Goal: Information Seeking & Learning: Learn about a topic

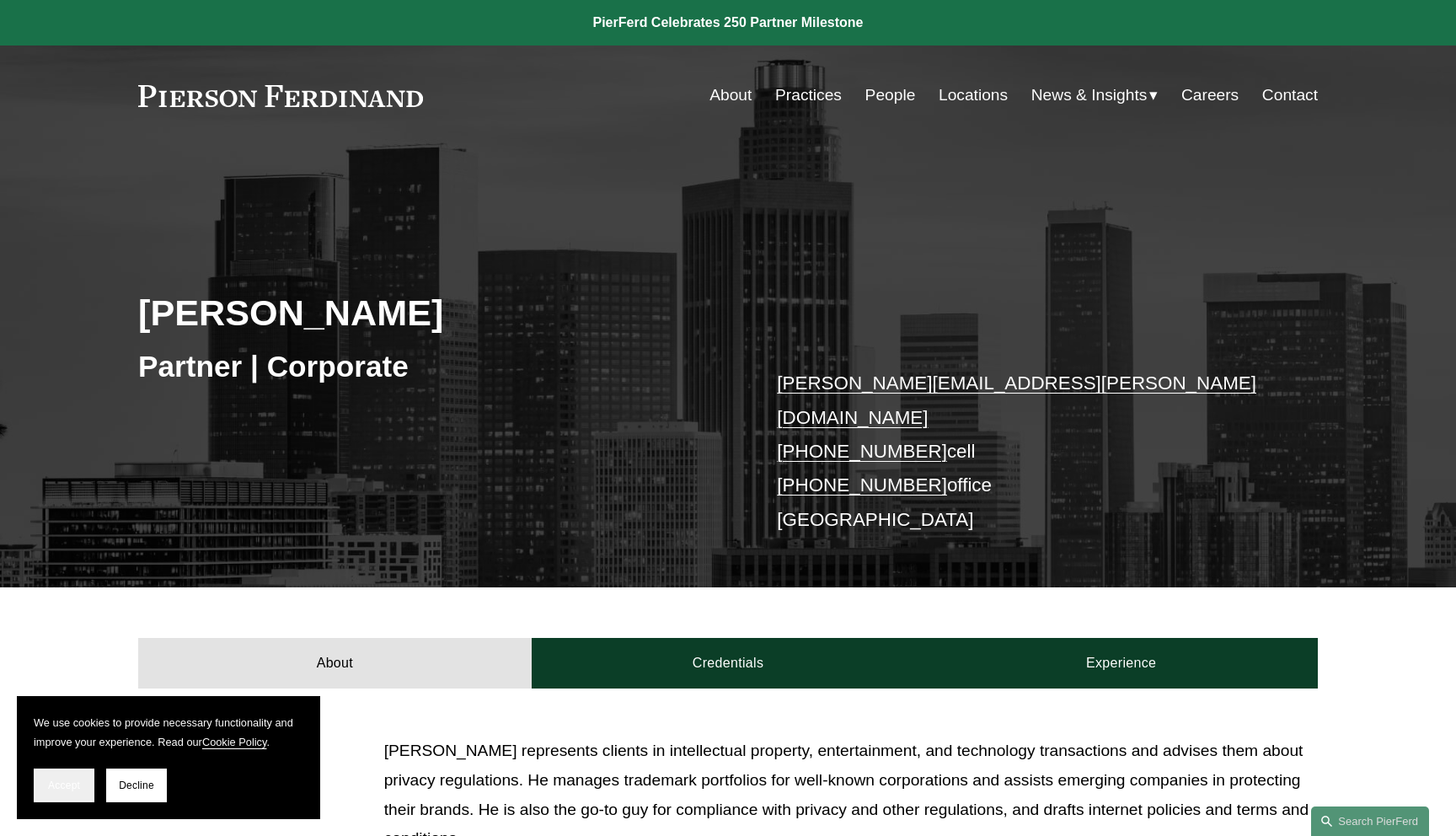
click at [76, 775] on button "Accept" at bounding box center [63, 785] width 61 height 34
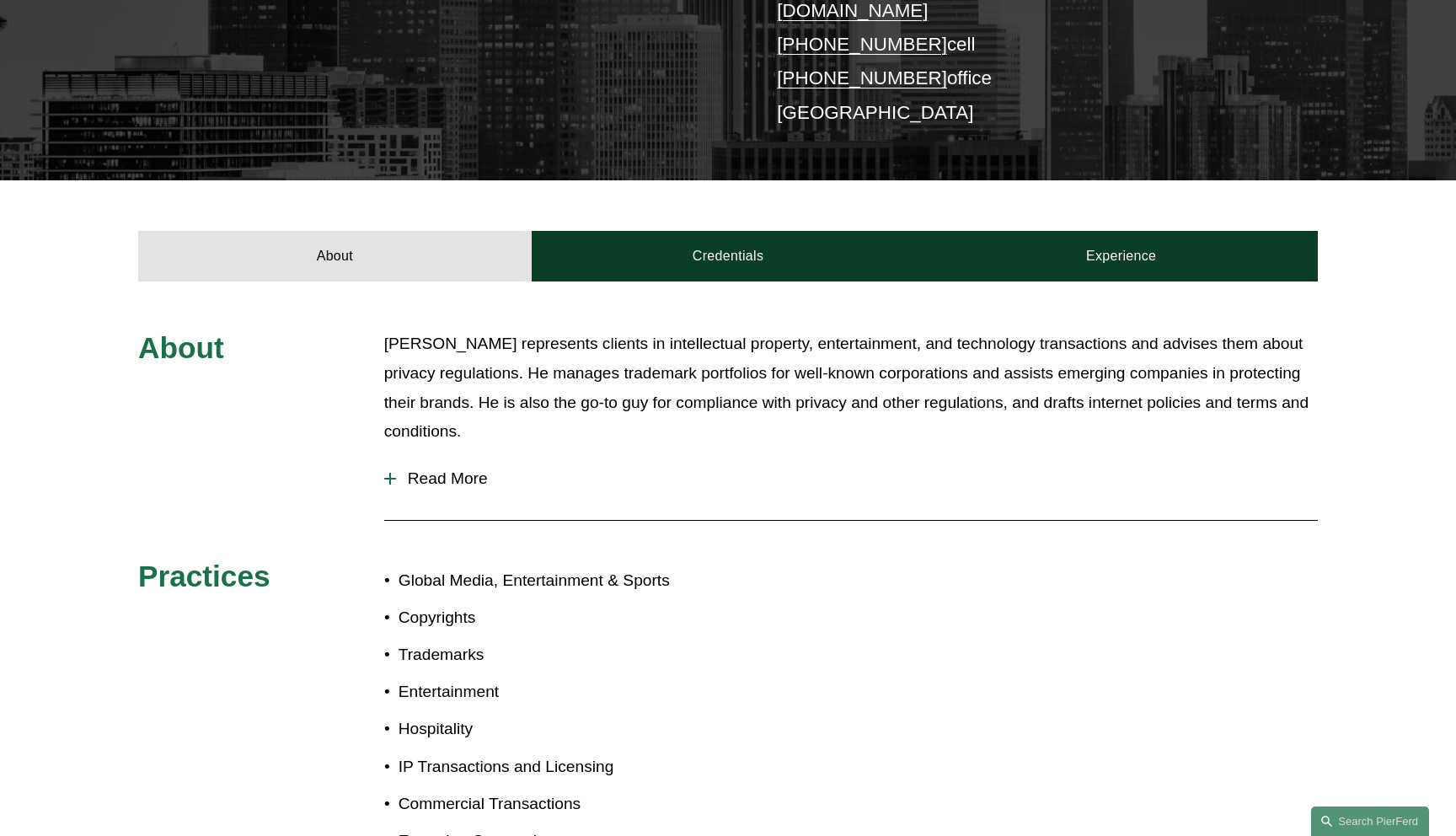
scroll to position [410, 0]
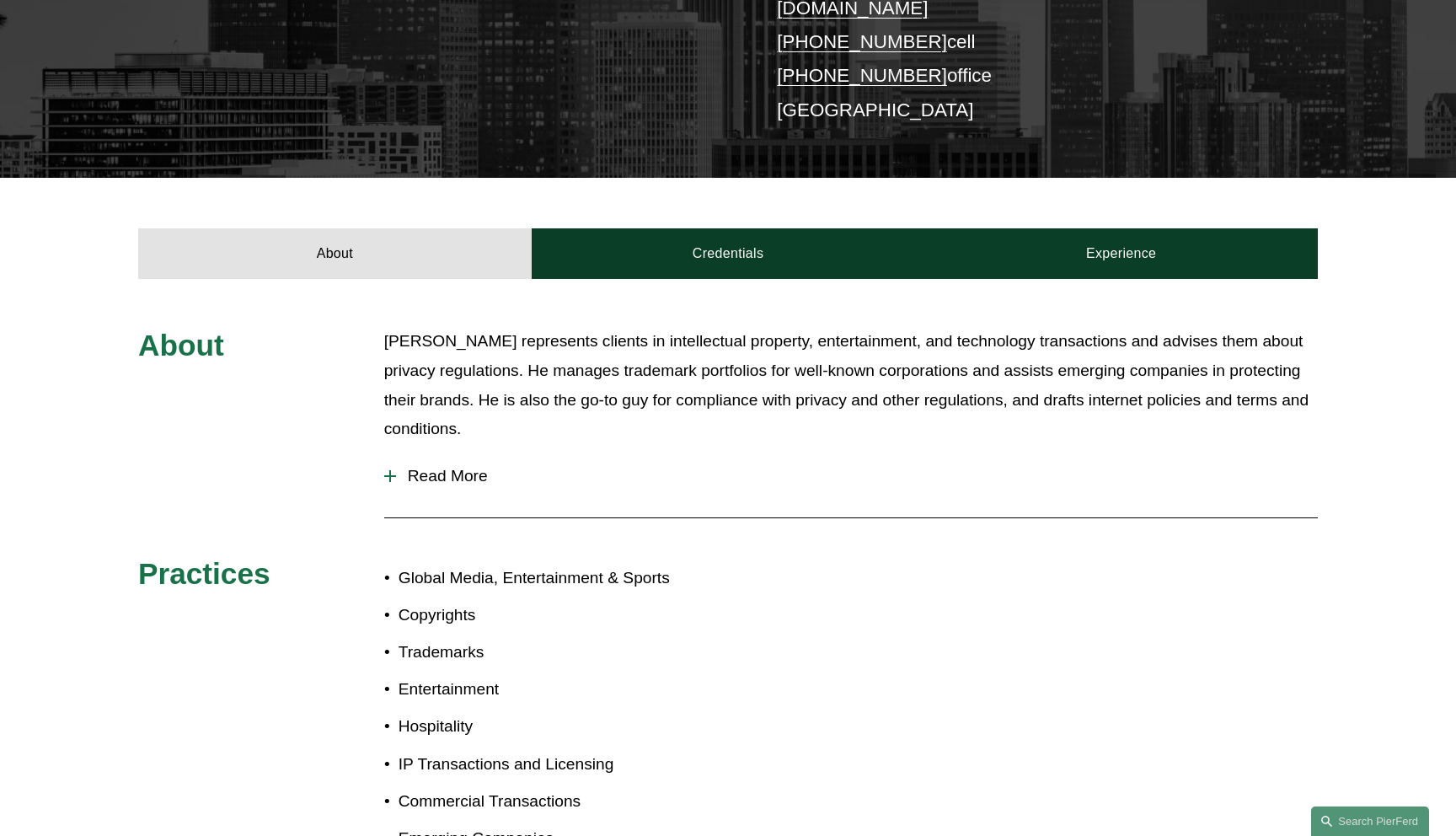
click at [461, 467] on span "Read More" at bounding box center [857, 475] width 921 height 18
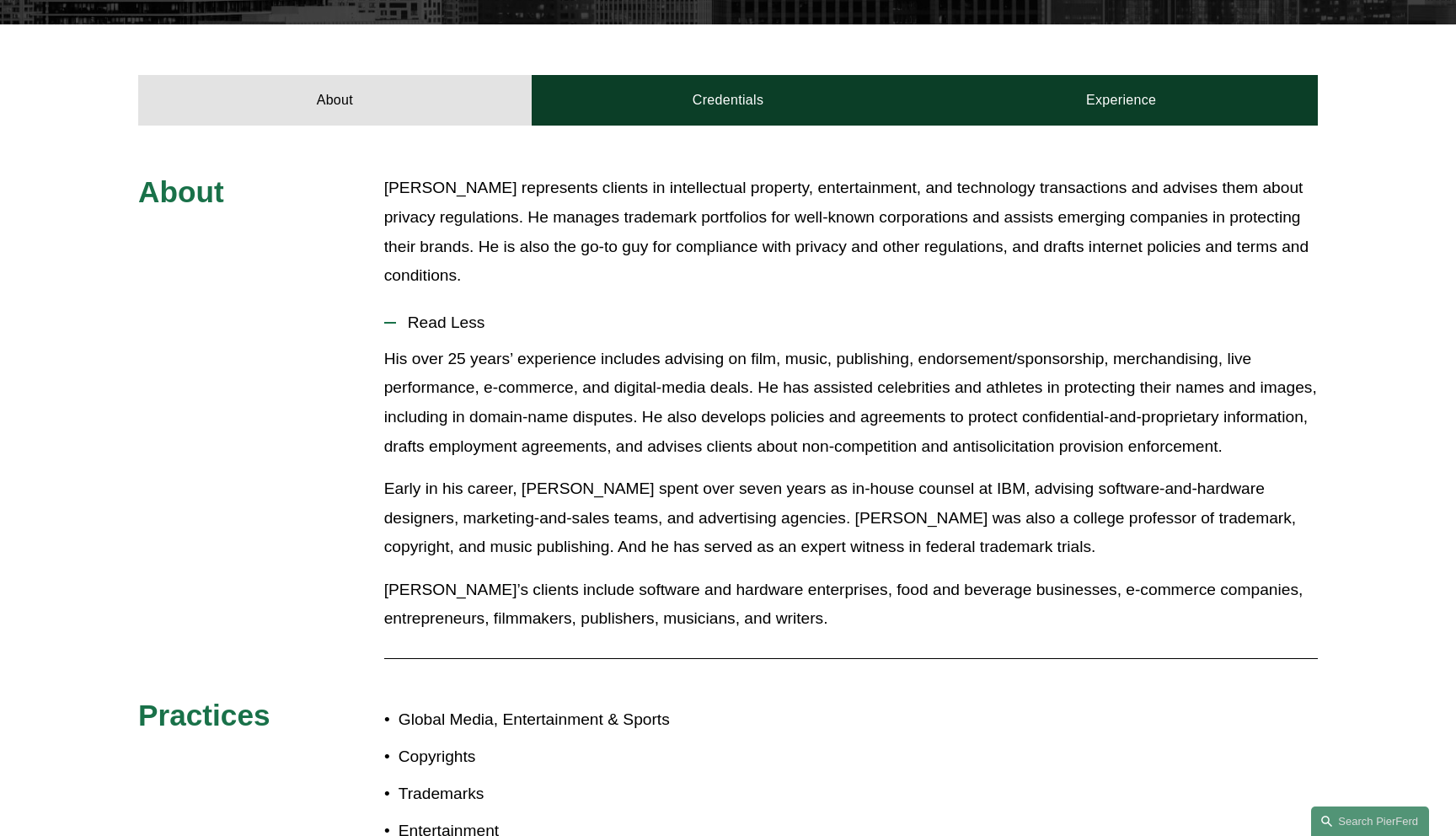
scroll to position [671, 0]
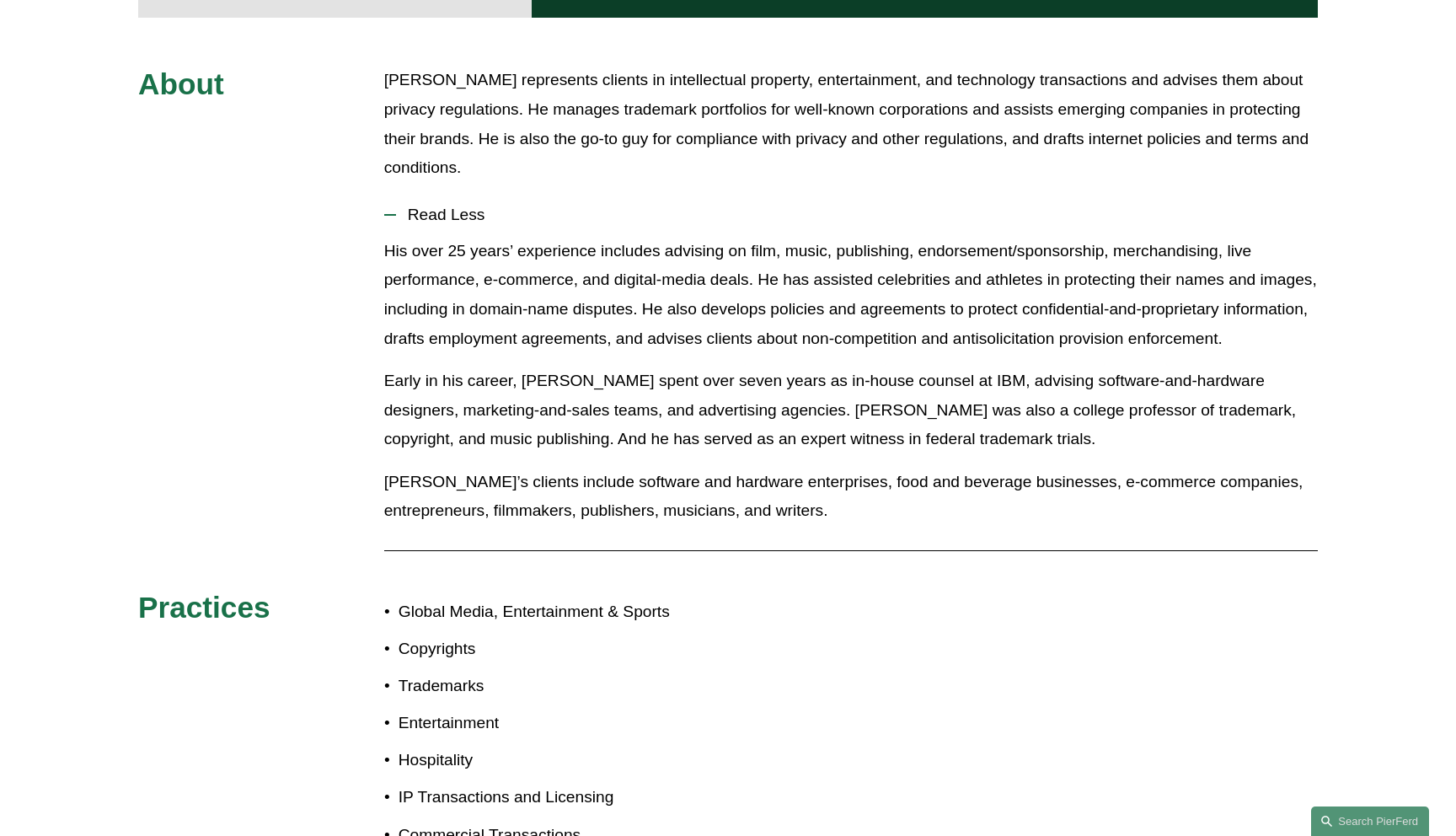
click at [458, 206] on span "Read Less" at bounding box center [857, 215] width 921 height 18
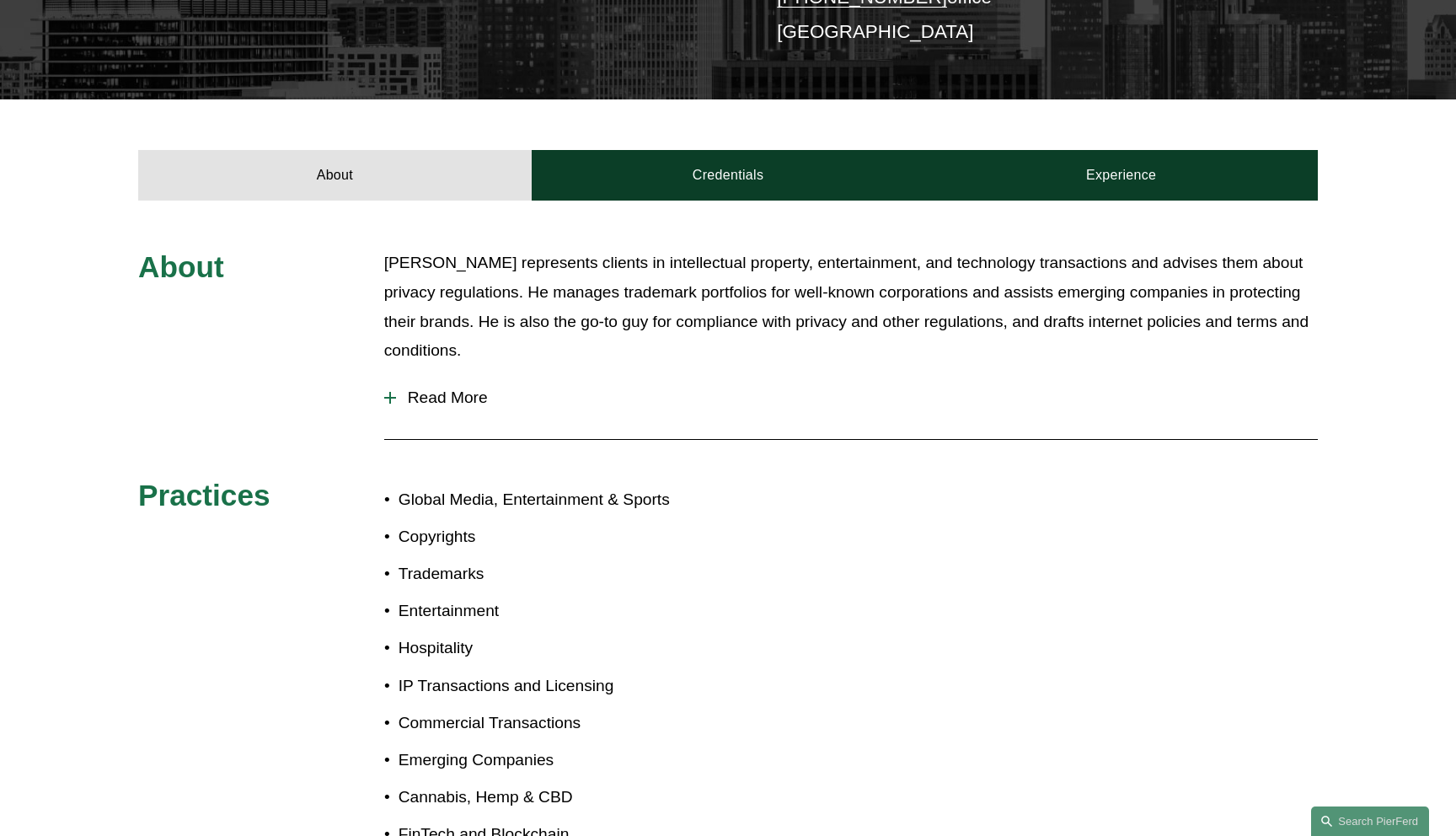
scroll to position [460, 0]
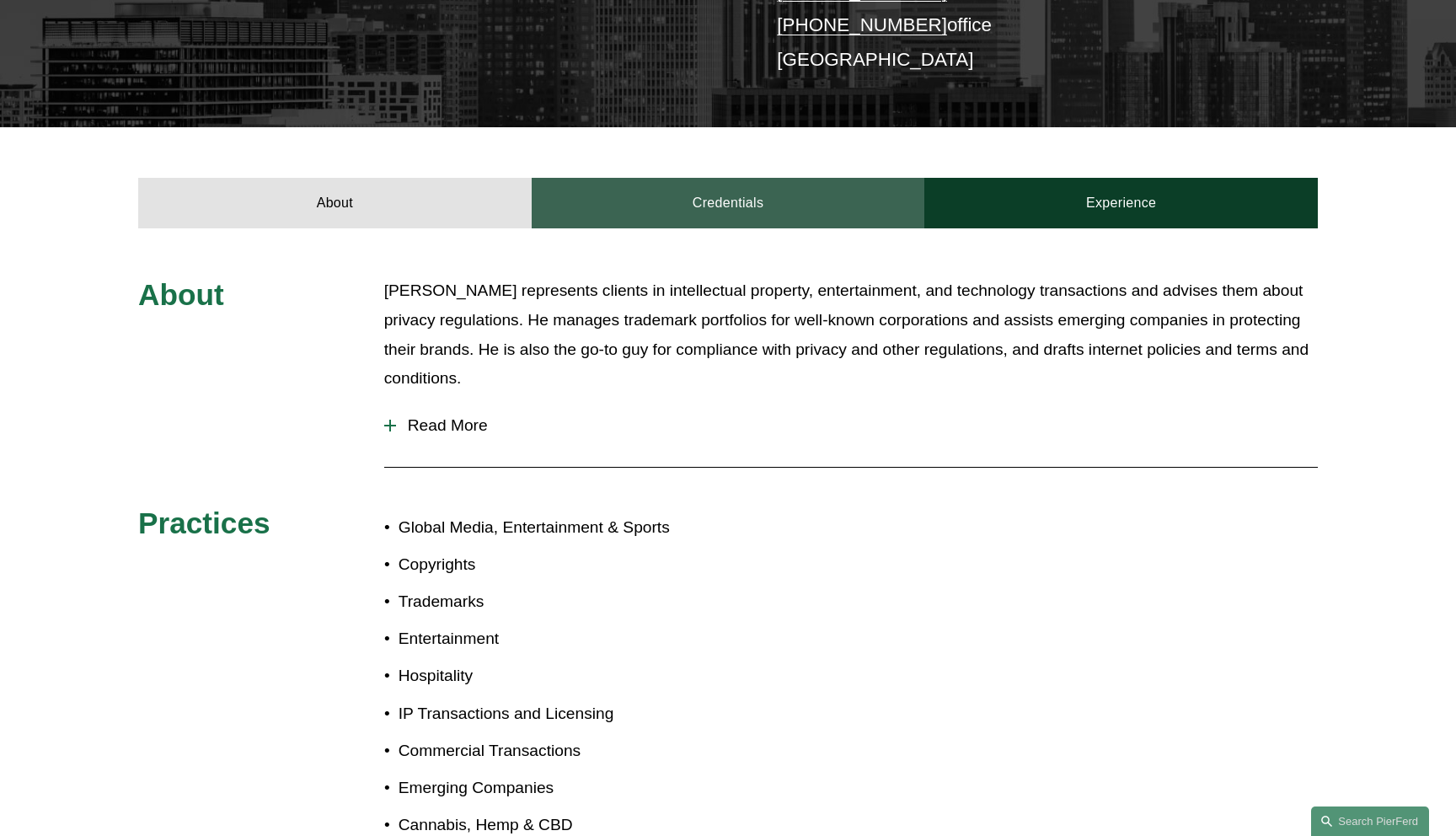
click at [704, 179] on link "Credentials" at bounding box center [728, 203] width 393 height 51
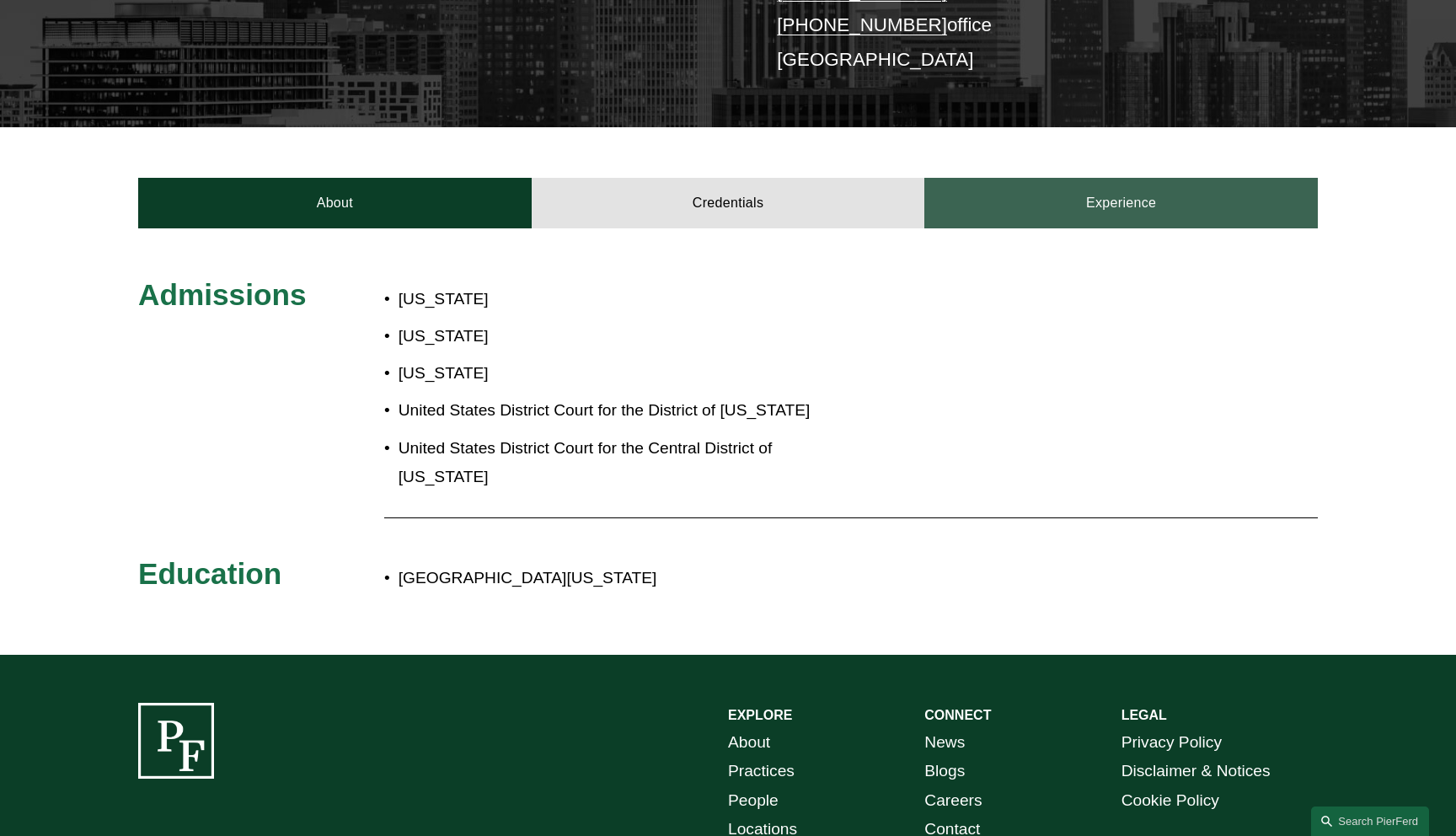
click at [1118, 183] on link "Experience" at bounding box center [1120, 203] width 393 height 51
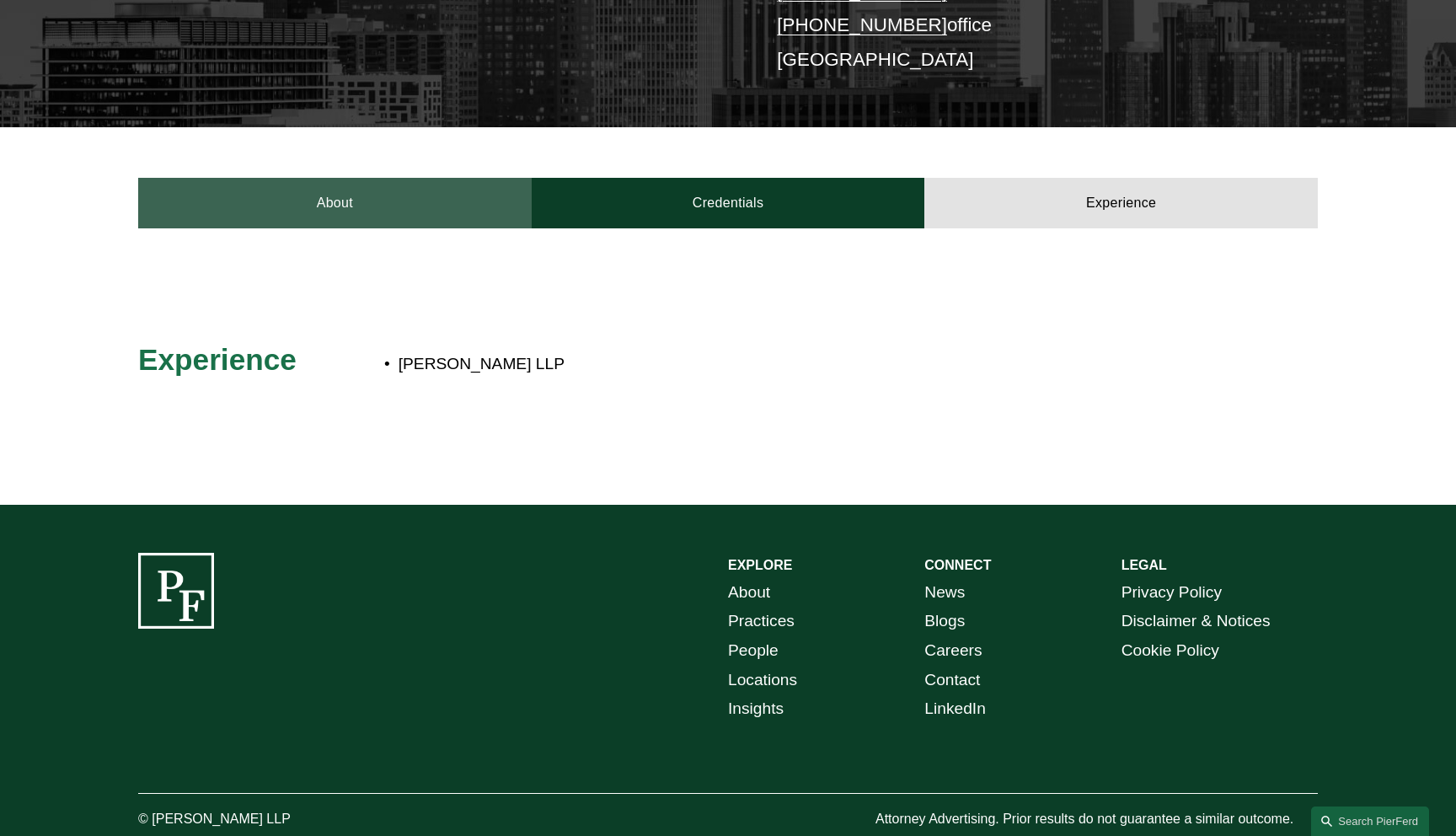
click at [404, 190] on link "About" at bounding box center [335, 203] width 393 height 51
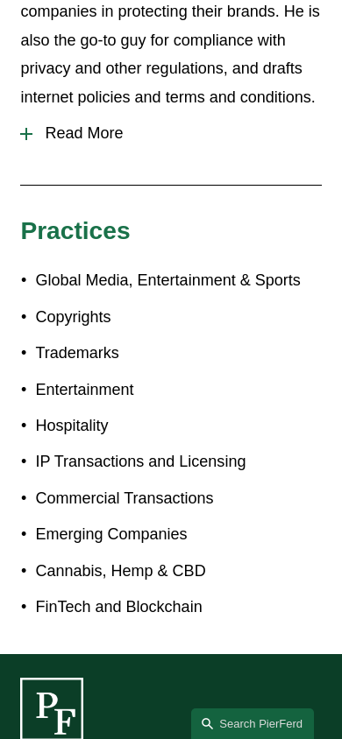
scroll to position [881, 0]
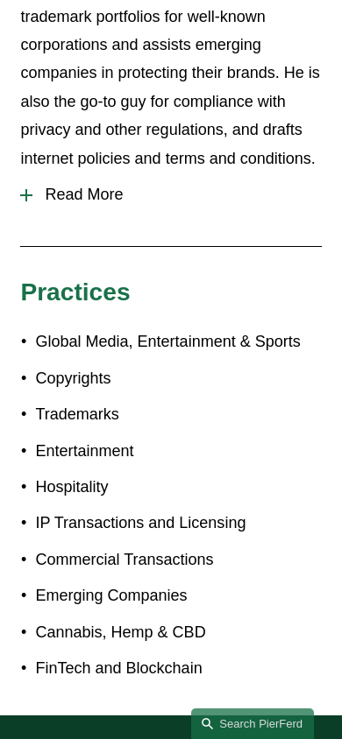
click at [116, 186] on span "Read More" at bounding box center [176, 195] width 288 height 18
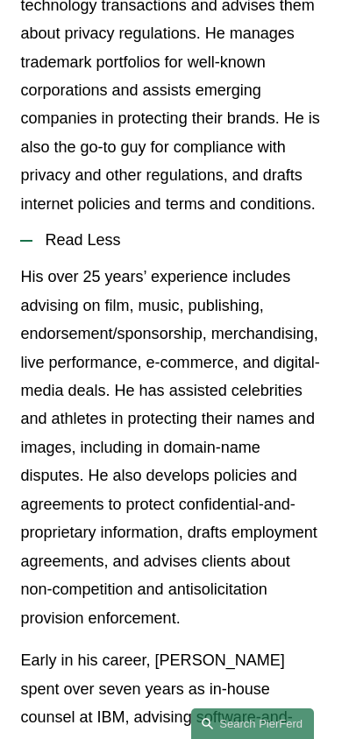
click at [151, 218] on button "Read Less" at bounding box center [170, 240] width 301 height 45
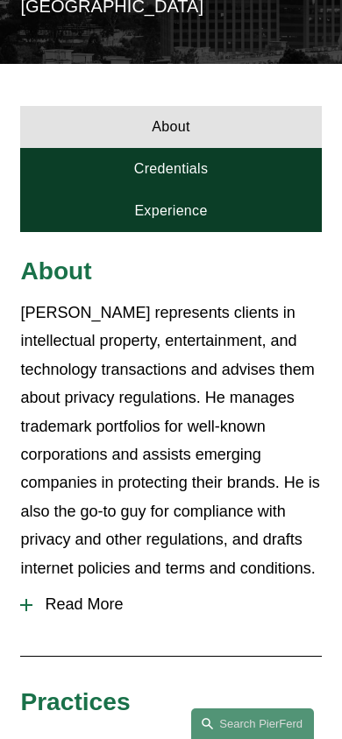
scroll to position [481, 0]
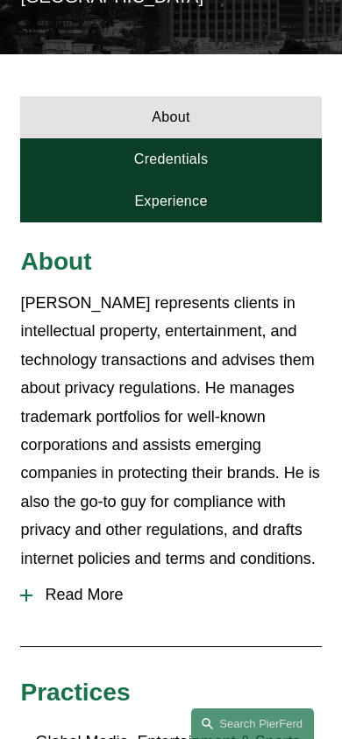
click at [208, 138] on link "Credentials" at bounding box center [170, 159] width 301 height 42
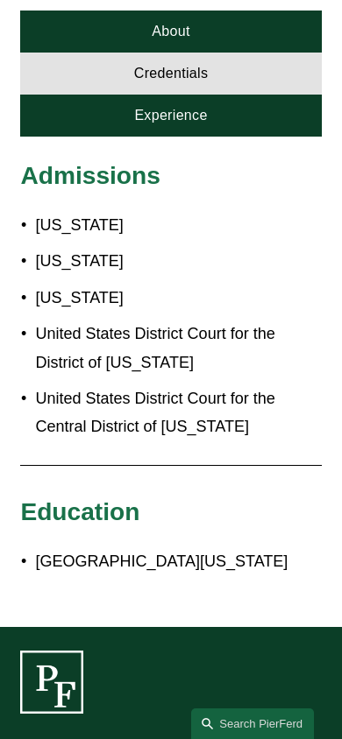
scroll to position [558, 0]
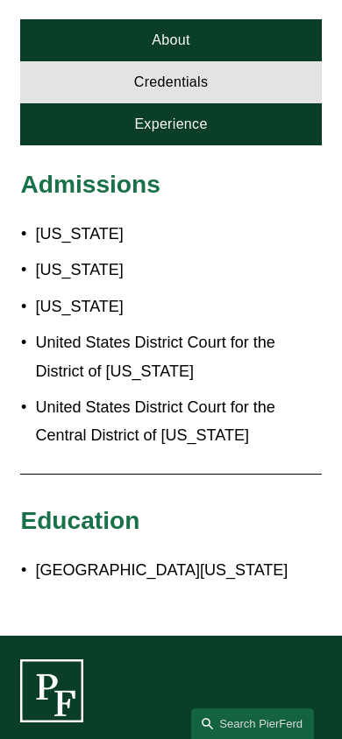
click at [209, 103] on link "Experience" at bounding box center [170, 124] width 301 height 42
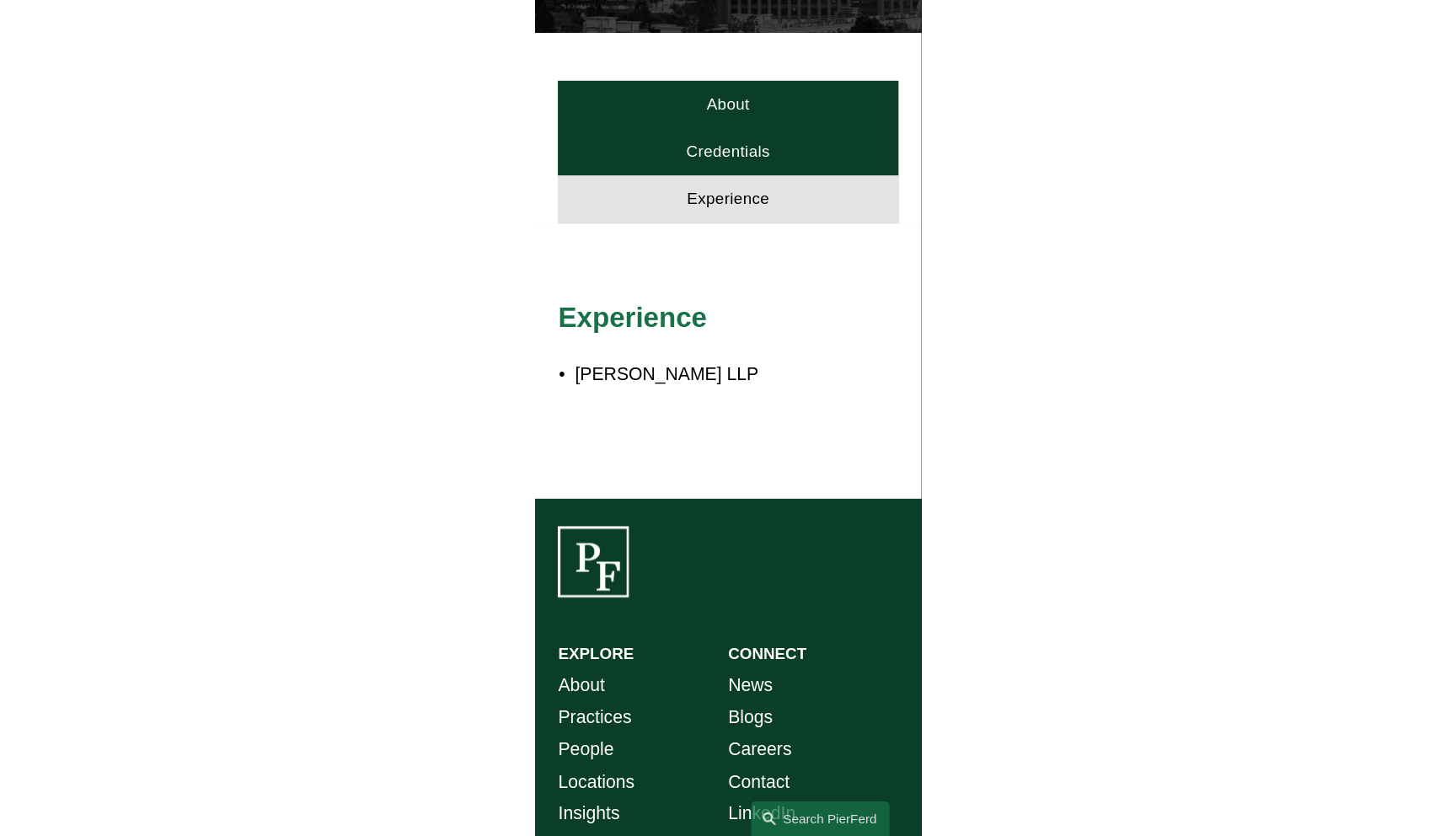
scroll to position [392, 0]
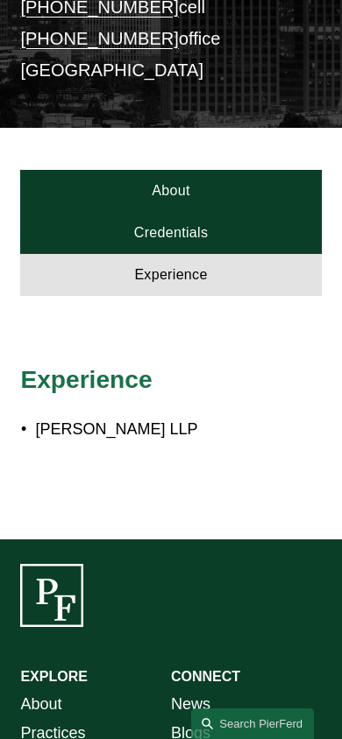
click at [184, 170] on link "About" at bounding box center [170, 191] width 301 height 42
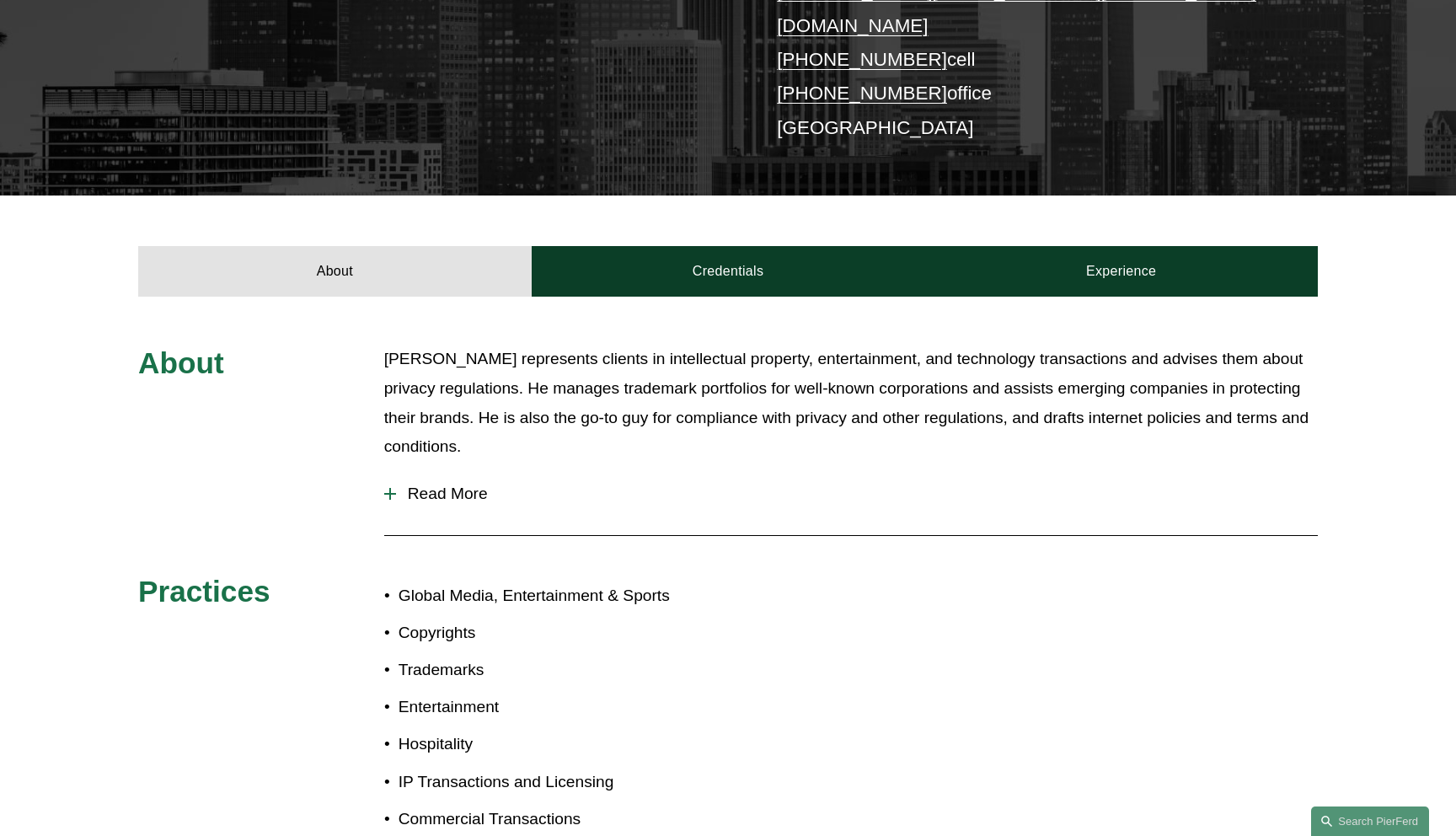
scroll to position [0, 0]
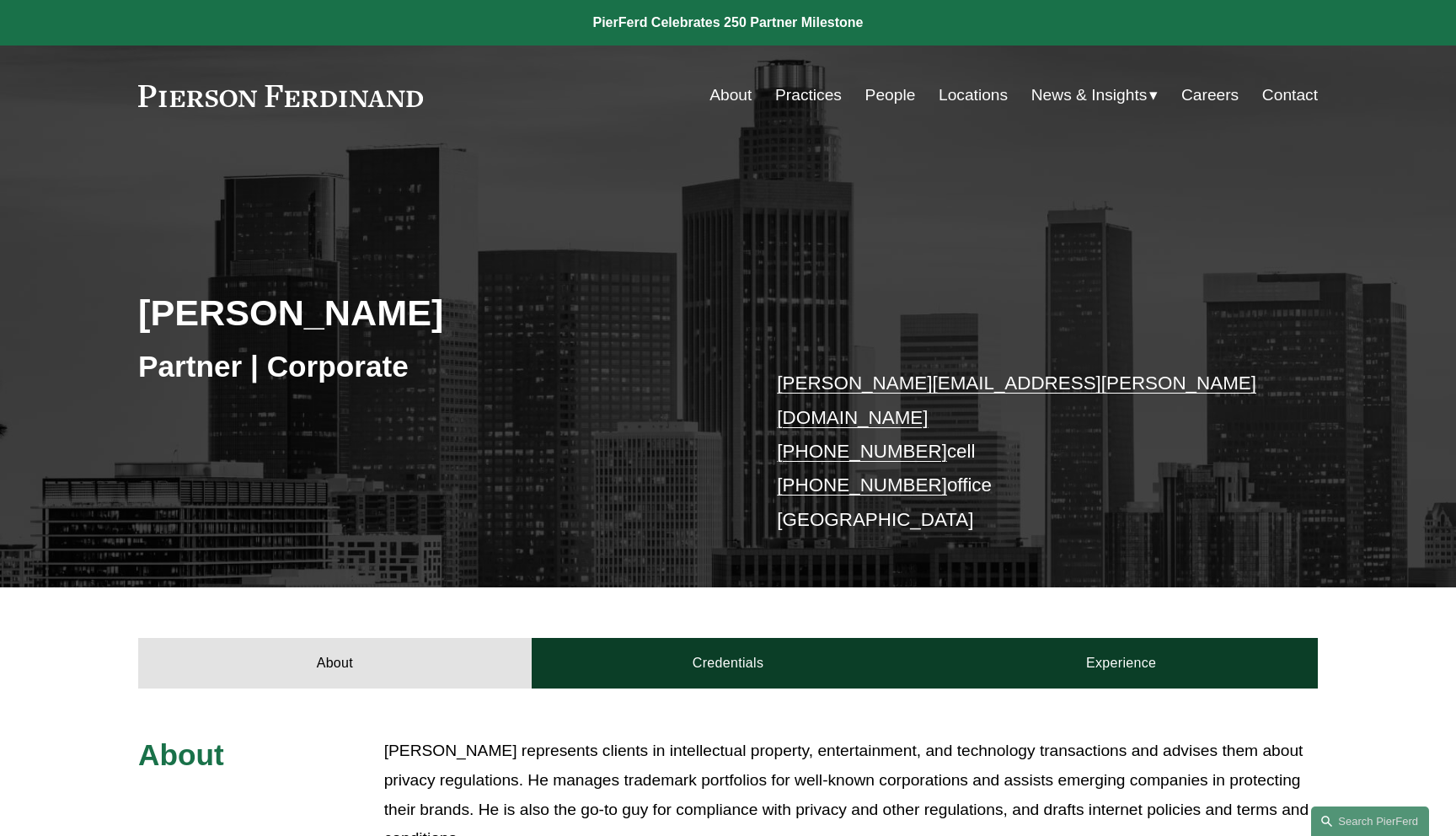
click at [1287, 294] on div "[PERSON_NAME] Partner | Corporate [PERSON_NAME][EMAIL_ADDRESS][PERSON_NAME][DOM…" at bounding box center [728, 389] width 1456 height 398
